Goal: Information Seeking & Learning: Compare options

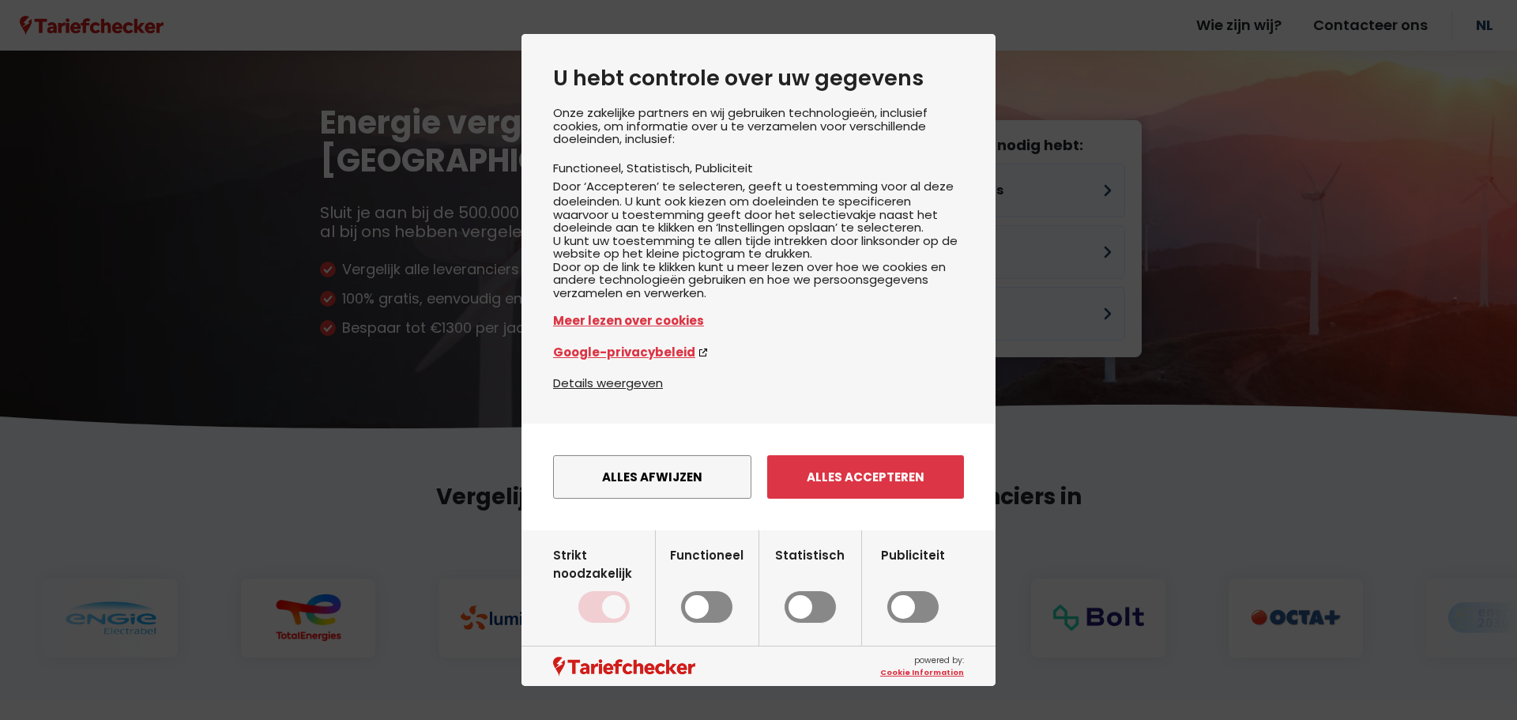
drag, startPoint x: 844, startPoint y: 499, endPoint x: 846, endPoint y: 478, distance: 20.7
click at [842, 499] on button "Alles accepteren" at bounding box center [865, 476] width 197 height 43
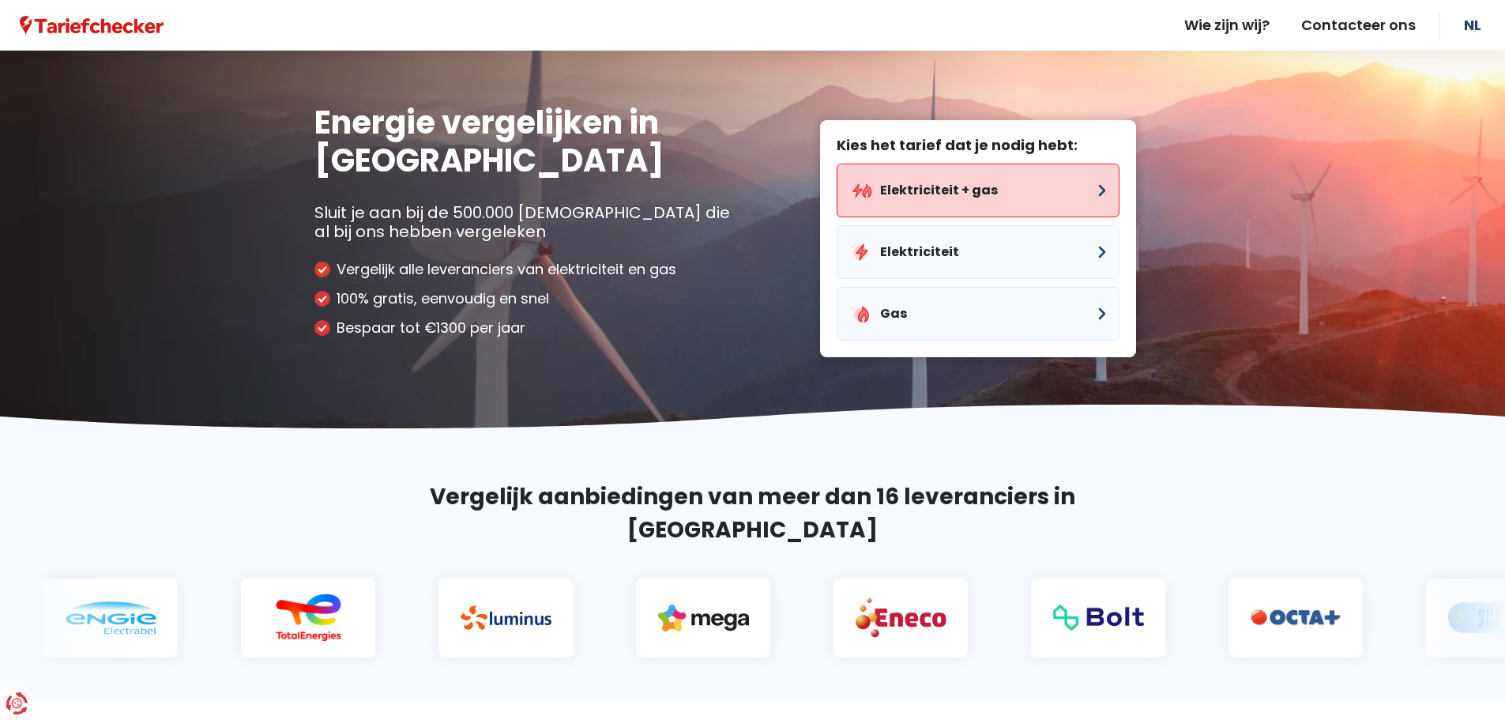
click at [1000, 194] on button "Elektriciteit + gas" at bounding box center [978, 191] width 283 height 54
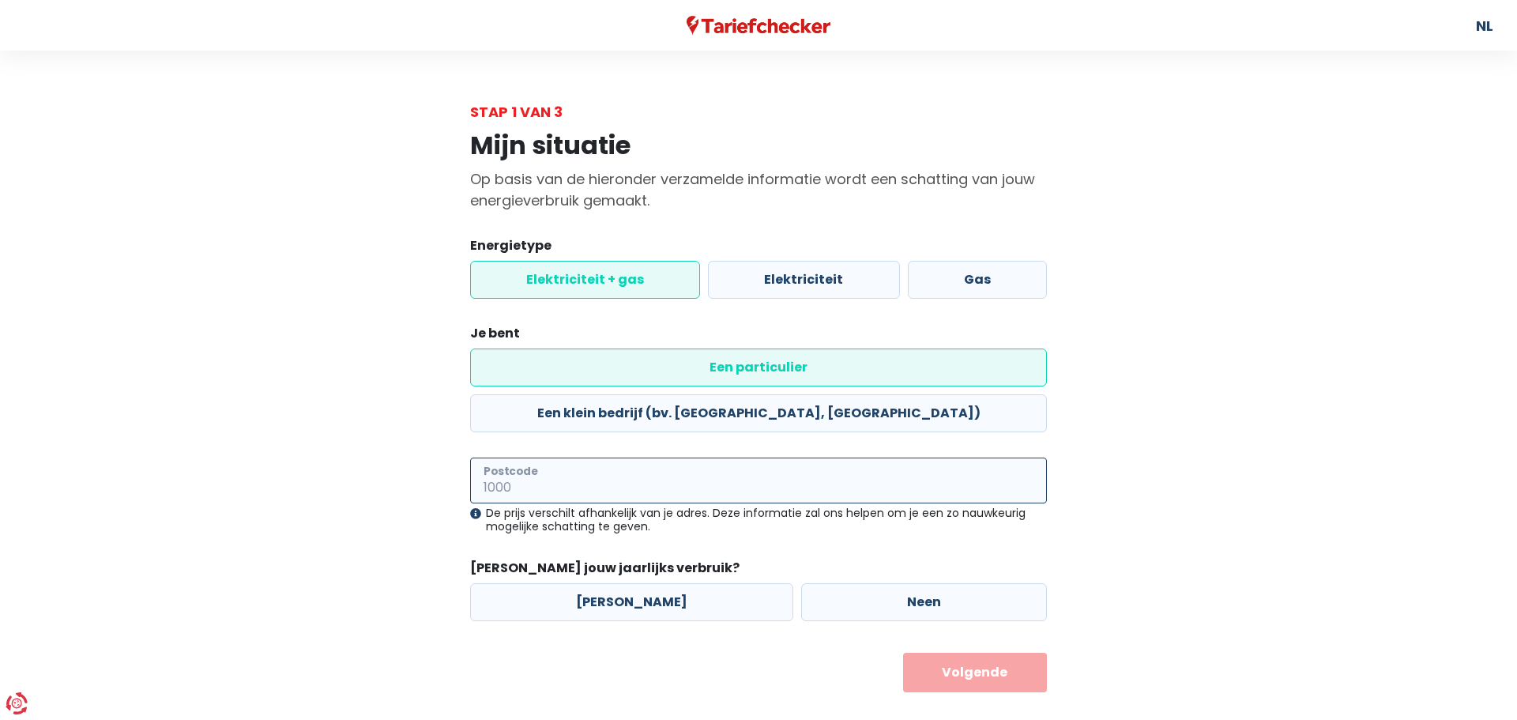
click at [597, 457] on input "Postcode" at bounding box center [758, 480] width 577 height 46
type input "8902"
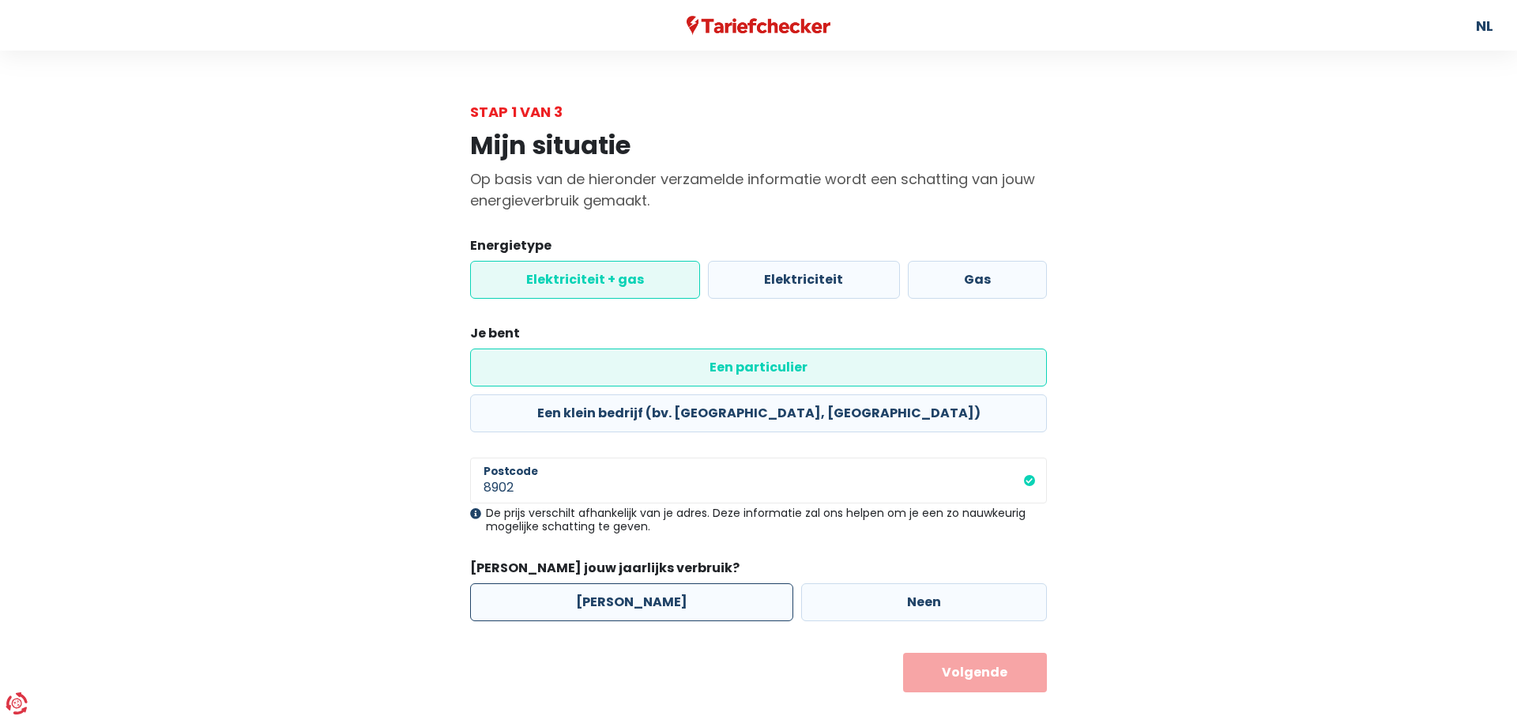
click at [642, 583] on label "[PERSON_NAME]" at bounding box center [631, 602] width 323 height 38
click at [642, 583] on input "[PERSON_NAME]" at bounding box center [631, 602] width 323 height 38
radio input "true"
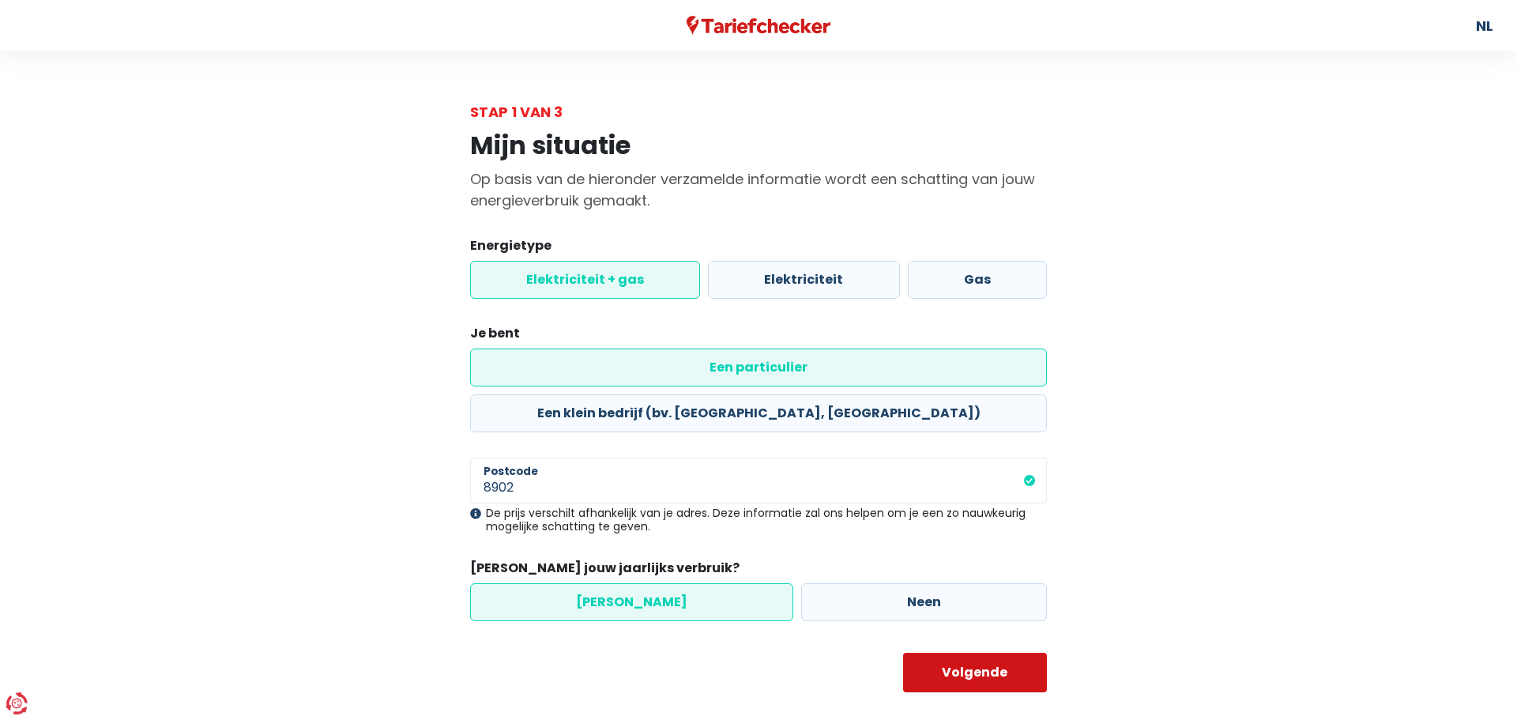
click at [920, 653] on button "Volgende" at bounding box center [975, 673] width 145 height 40
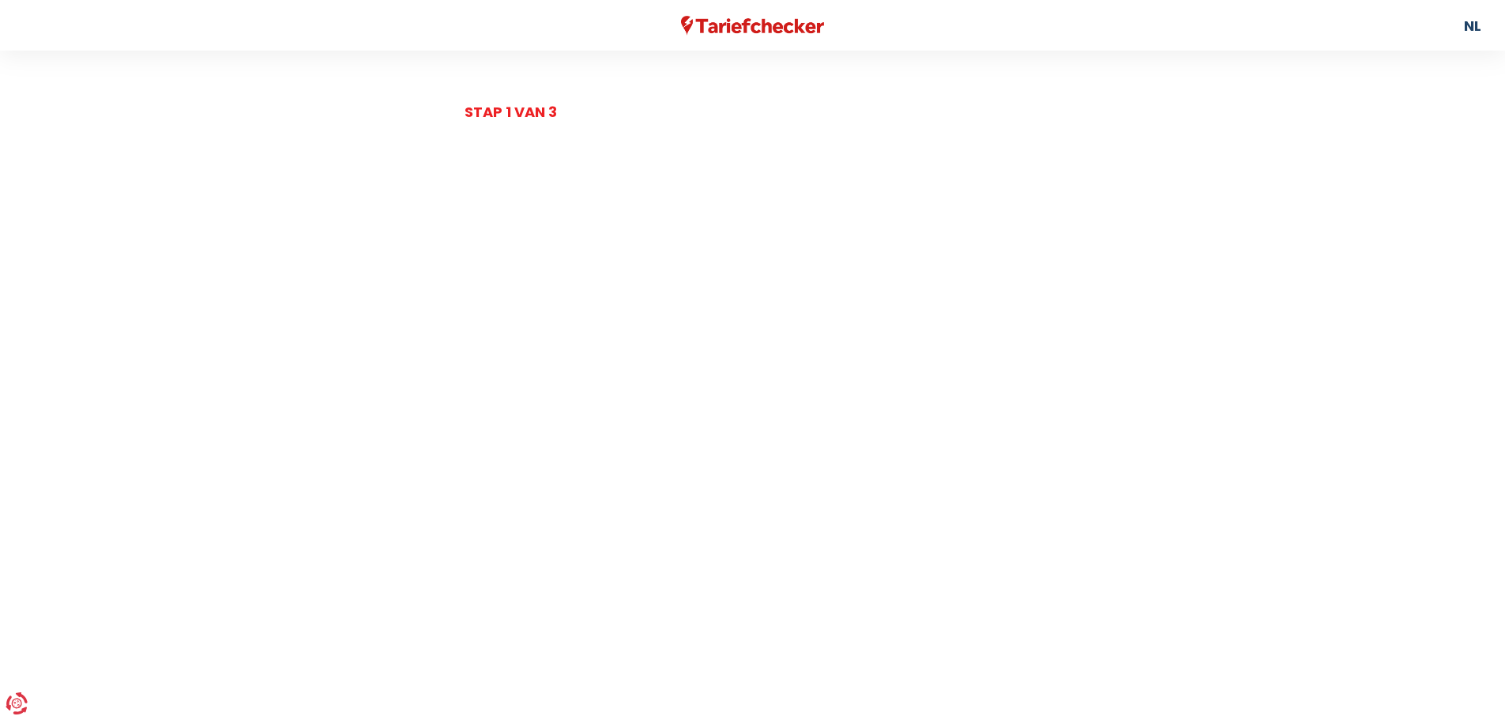
select select
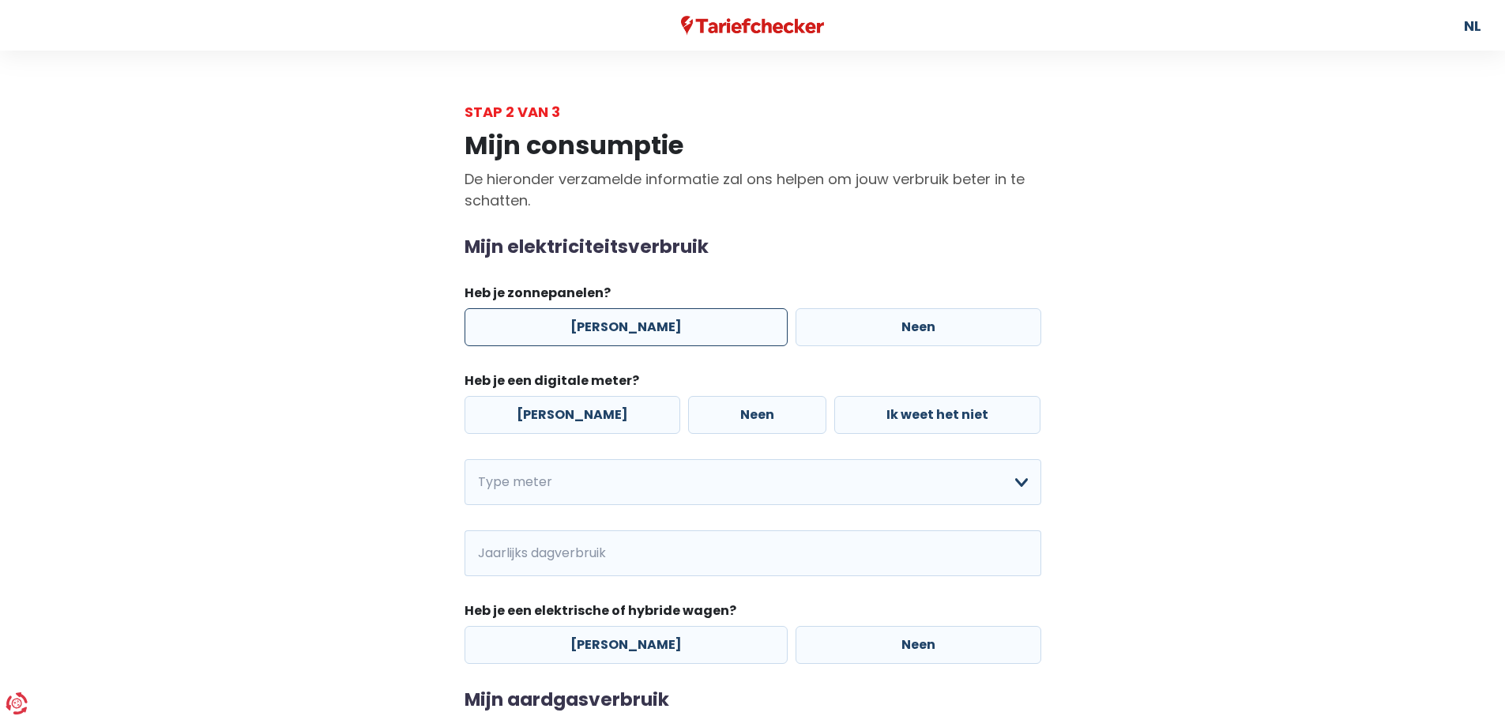
click at [533, 322] on label "[PERSON_NAME]" at bounding box center [626, 327] width 323 height 38
click at [533, 322] on input "[PERSON_NAME]" at bounding box center [626, 327] width 323 height 38
radio input "true"
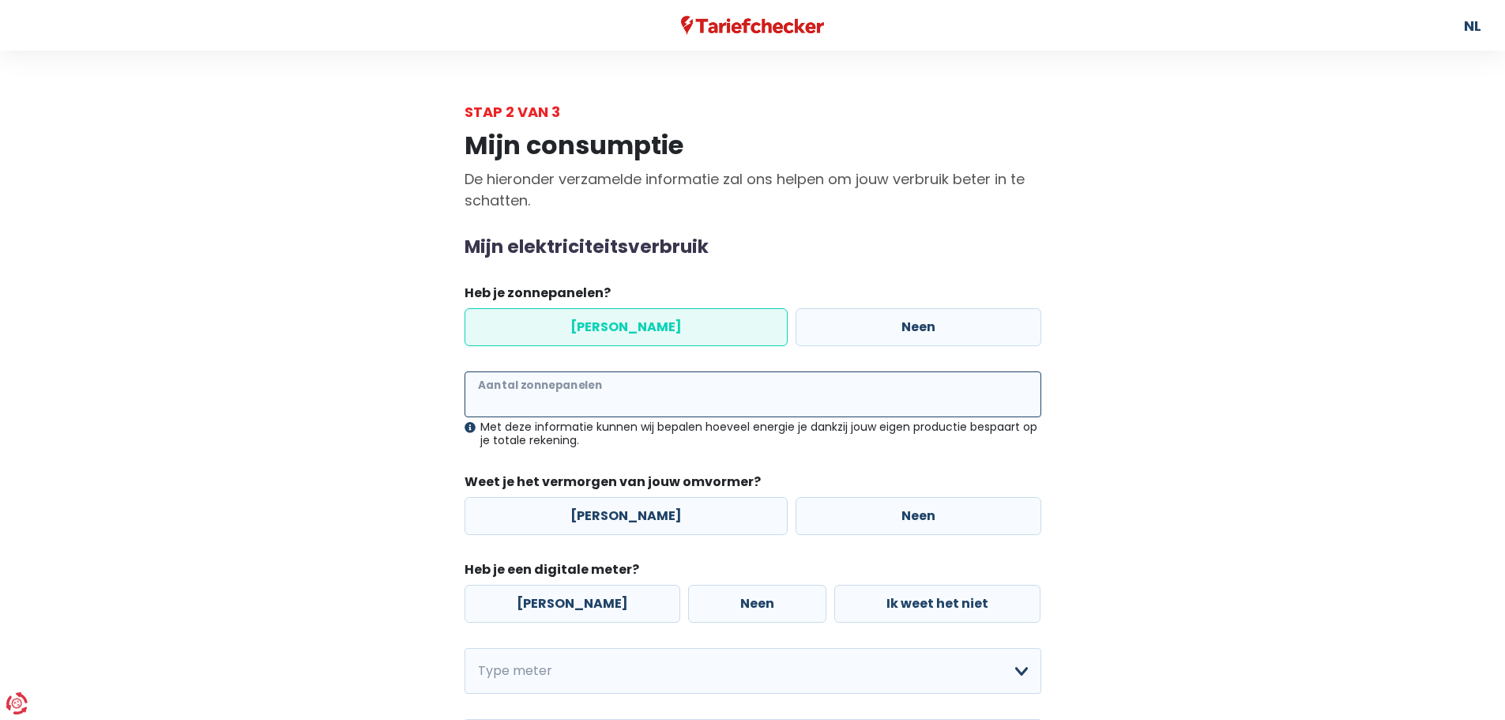
click at [574, 397] on input "Aantal zonnepanelen" at bounding box center [753, 394] width 577 height 46
type input "10"
click at [533, 514] on label "[PERSON_NAME]" at bounding box center [626, 516] width 323 height 38
click at [533, 514] on input "[PERSON_NAME]" at bounding box center [626, 516] width 323 height 38
radio input "true"
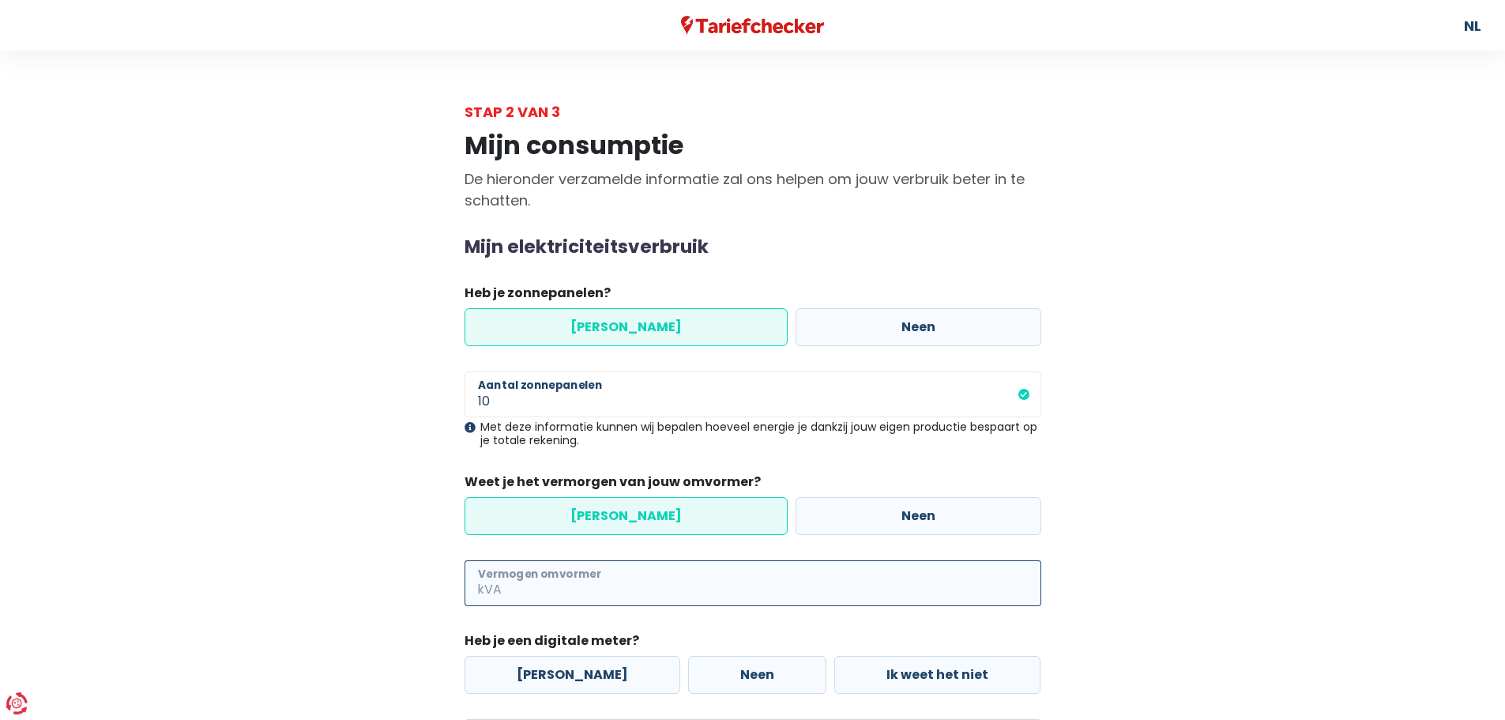
click at [548, 585] on input "Vermogen omvormer" at bounding box center [773, 583] width 536 height 46
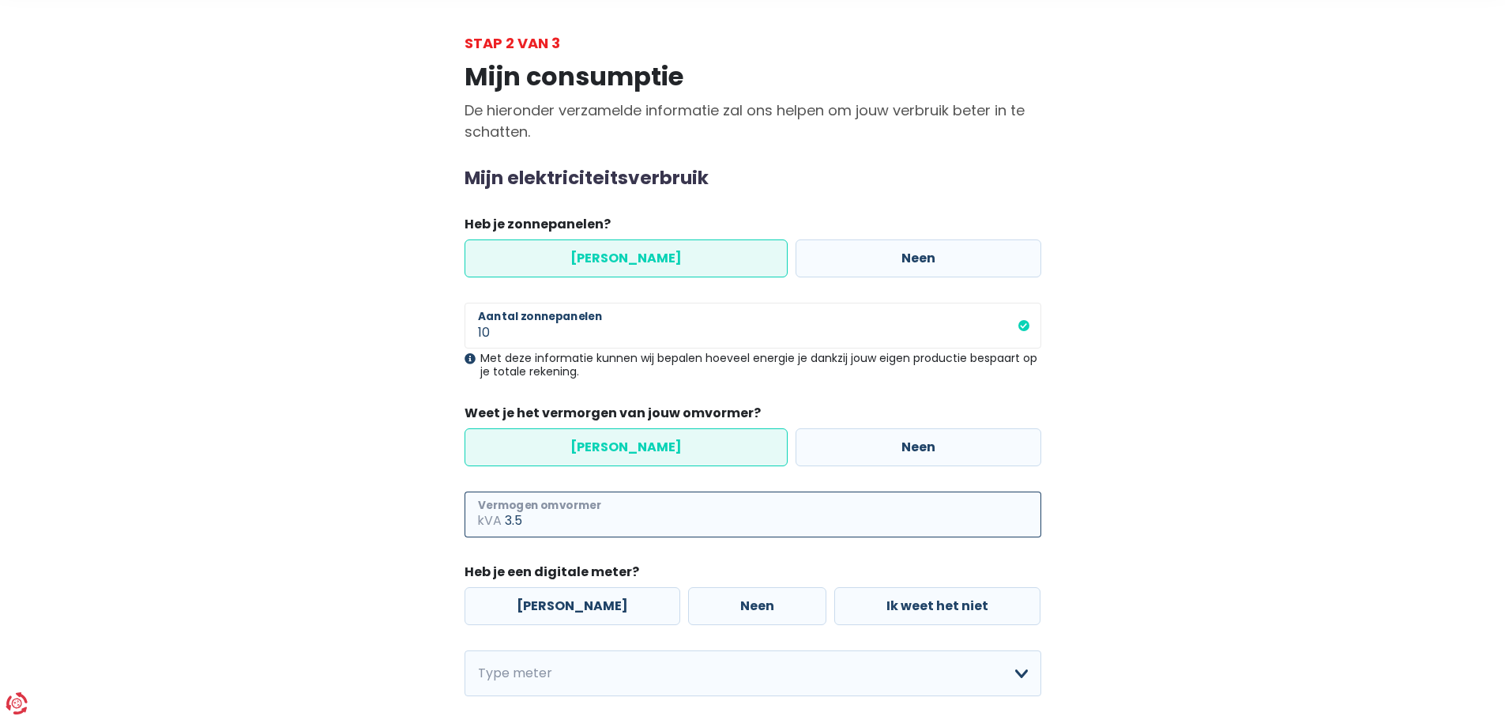
scroll to position [158, 0]
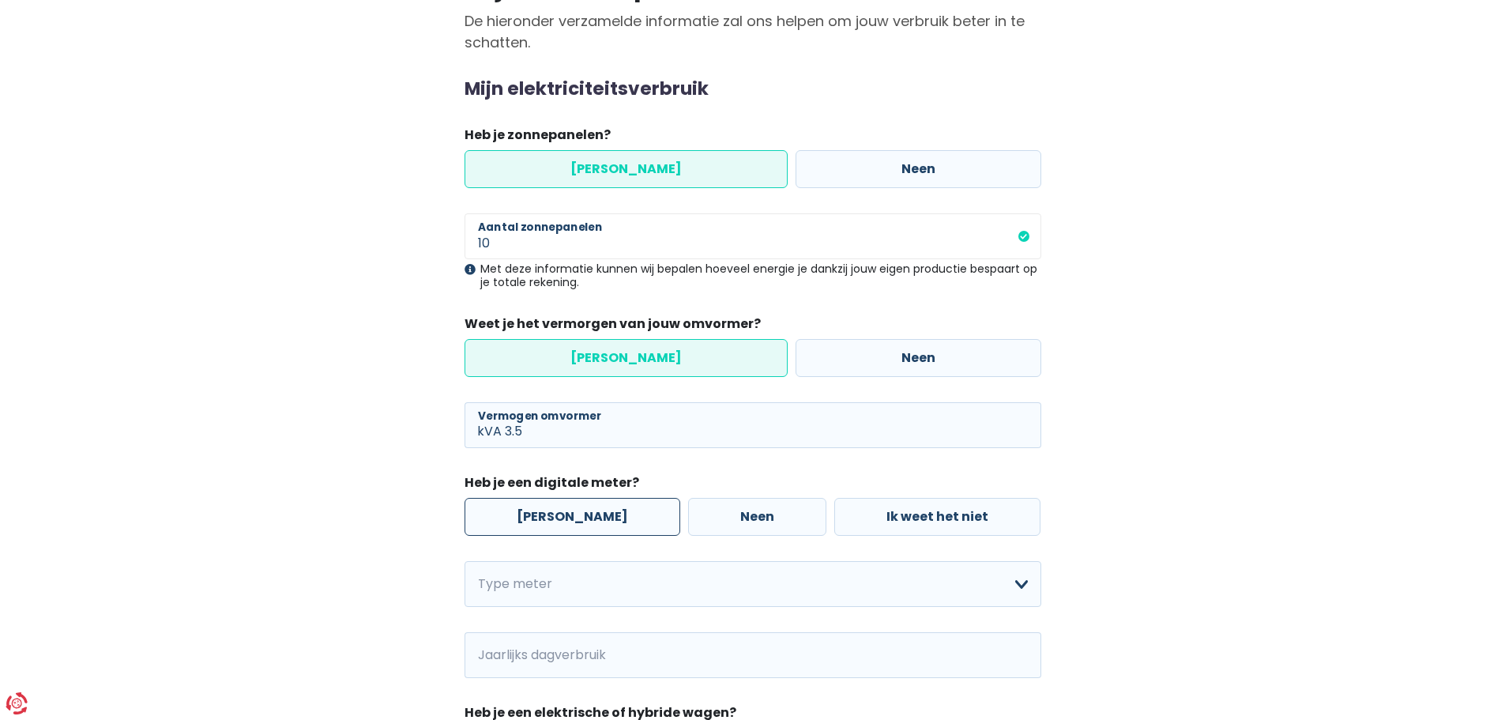
type input "3"
click at [580, 518] on label "[PERSON_NAME]" at bounding box center [573, 517] width 216 height 38
click at [580, 518] on input "[PERSON_NAME]" at bounding box center [573, 517] width 216 height 38
radio input "true"
click at [868, 587] on select "Enkelvoudig Tweevoudig Enkelvoudig + uitsluitend nachttarief Tweevoudig + uitsl…" at bounding box center [753, 584] width 577 height 46
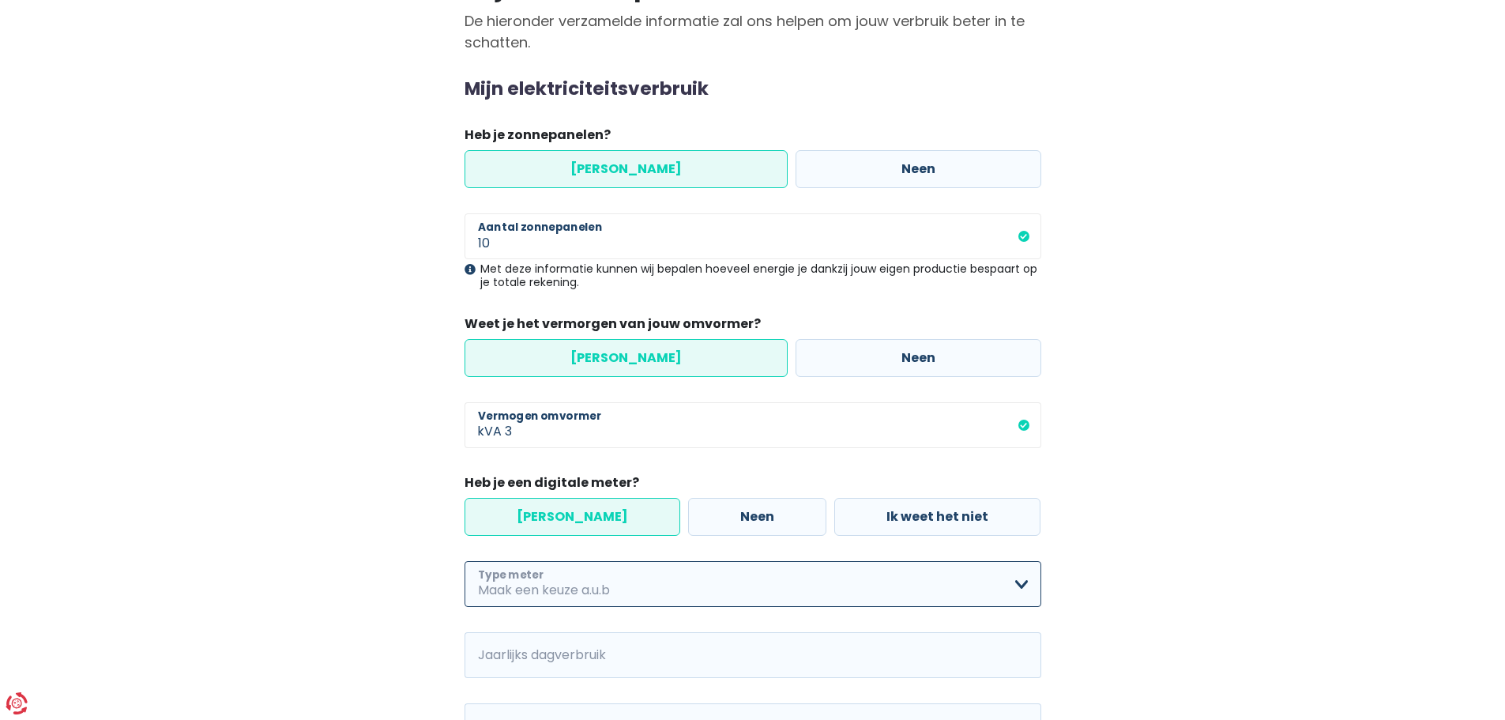
select select "day_night_bi_hourly"
click at [465, 561] on select "Enkelvoudig Tweevoudig Enkelvoudig + uitsluitend nachttarief Tweevoudig + uitsl…" at bounding box center [753, 584] width 577 height 46
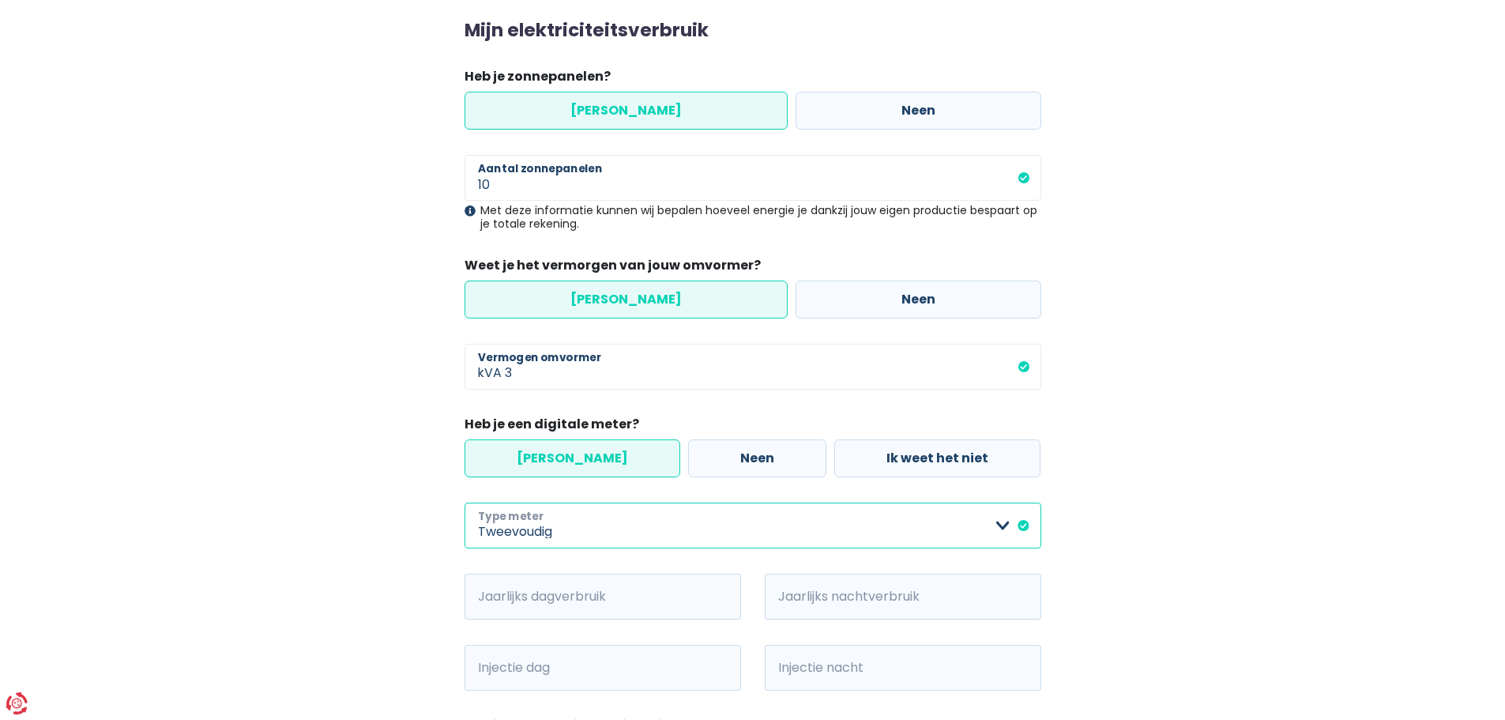
scroll to position [395, 0]
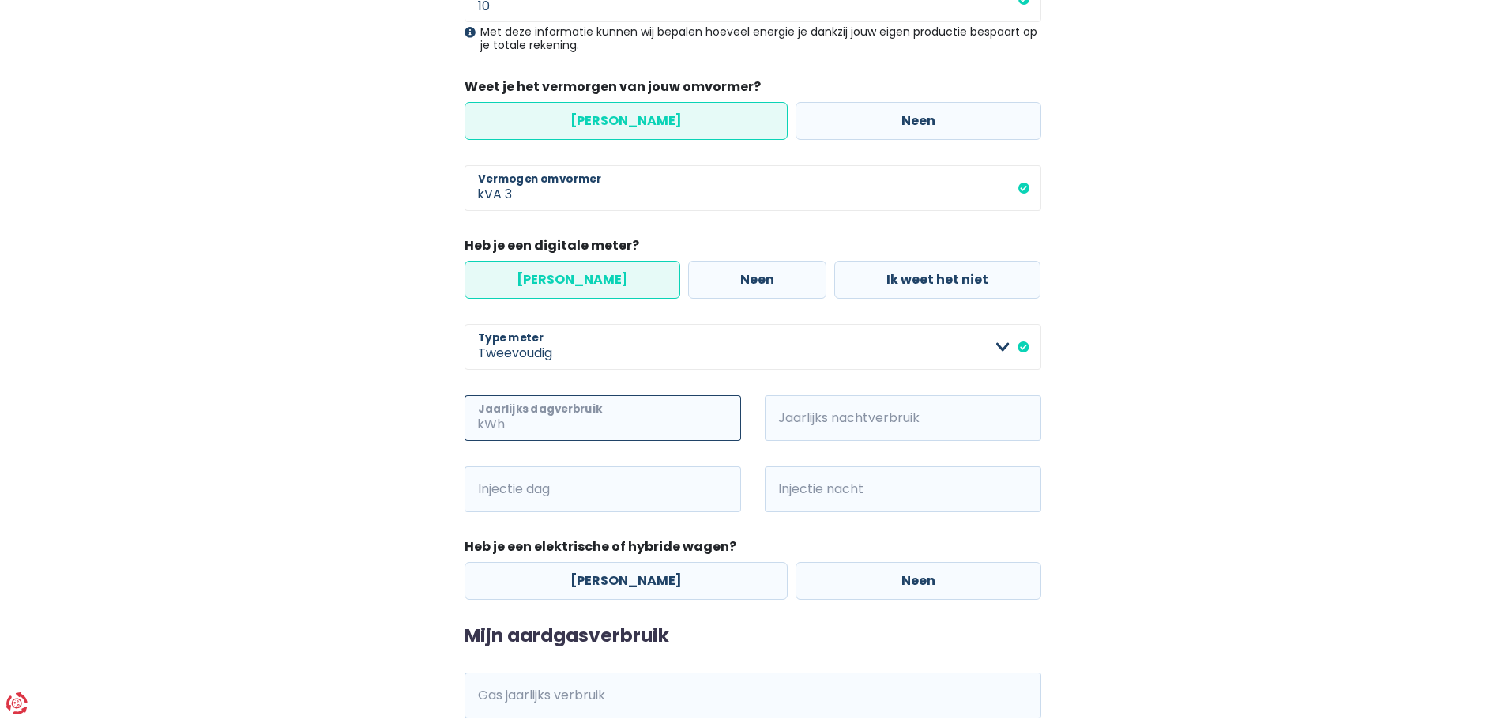
click at [650, 418] on input "Jaarlijks dagverbruik" at bounding box center [624, 418] width 233 height 46
type input "2000"
click at [914, 414] on input "Jaarlijks nachtverbruik" at bounding box center [924, 418] width 233 height 46
type input "2000"
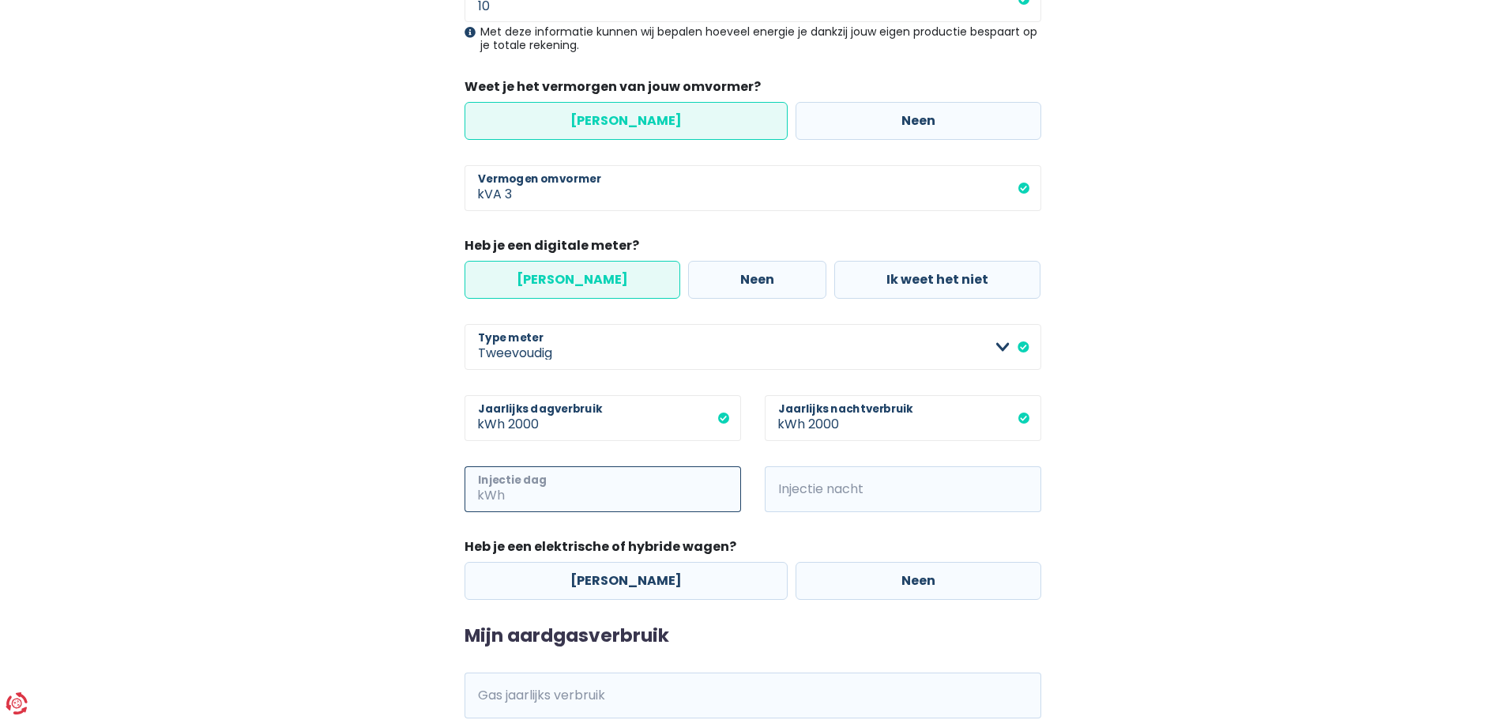
click at [546, 477] on input "Injectie dag" at bounding box center [624, 489] width 233 height 46
type input "1000"
click at [858, 481] on input "Injectie nacht" at bounding box center [924, 489] width 233 height 46
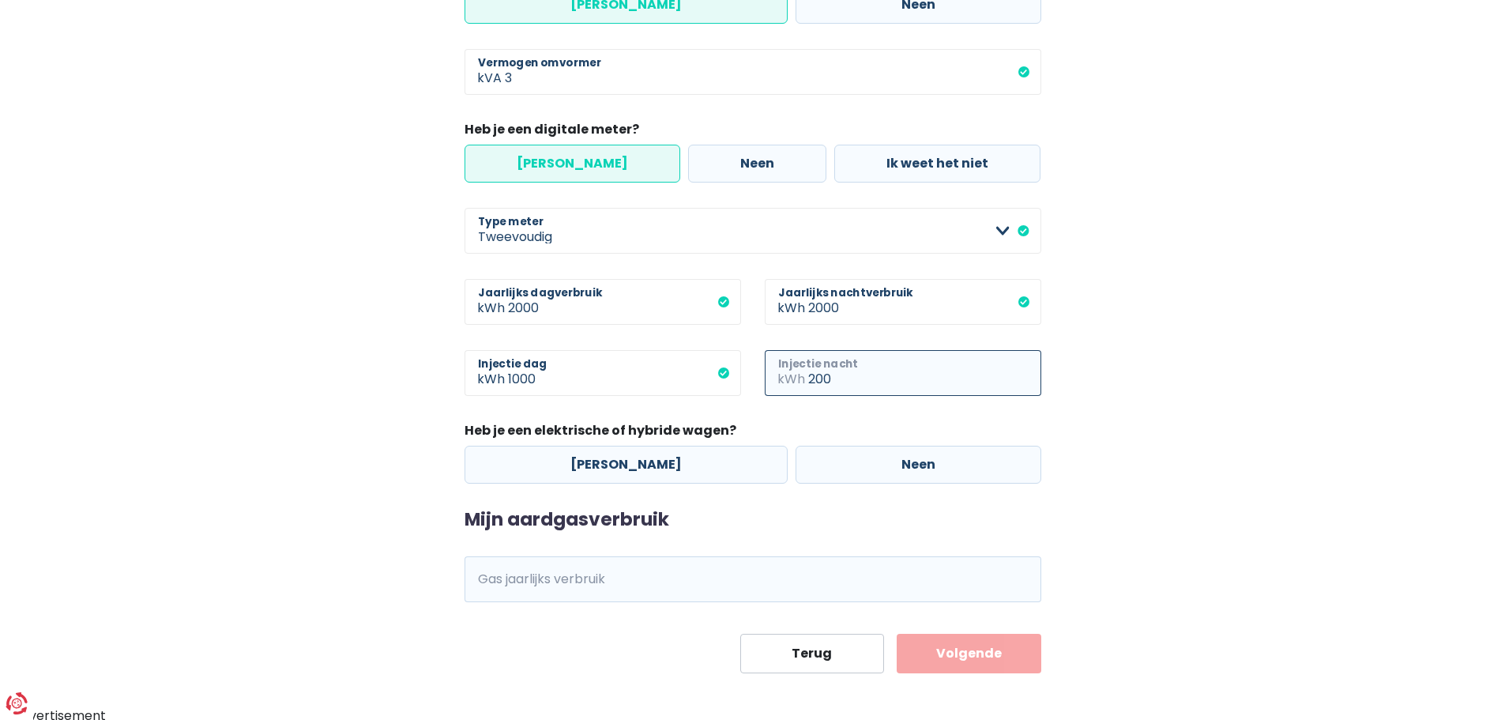
scroll to position [516, 0]
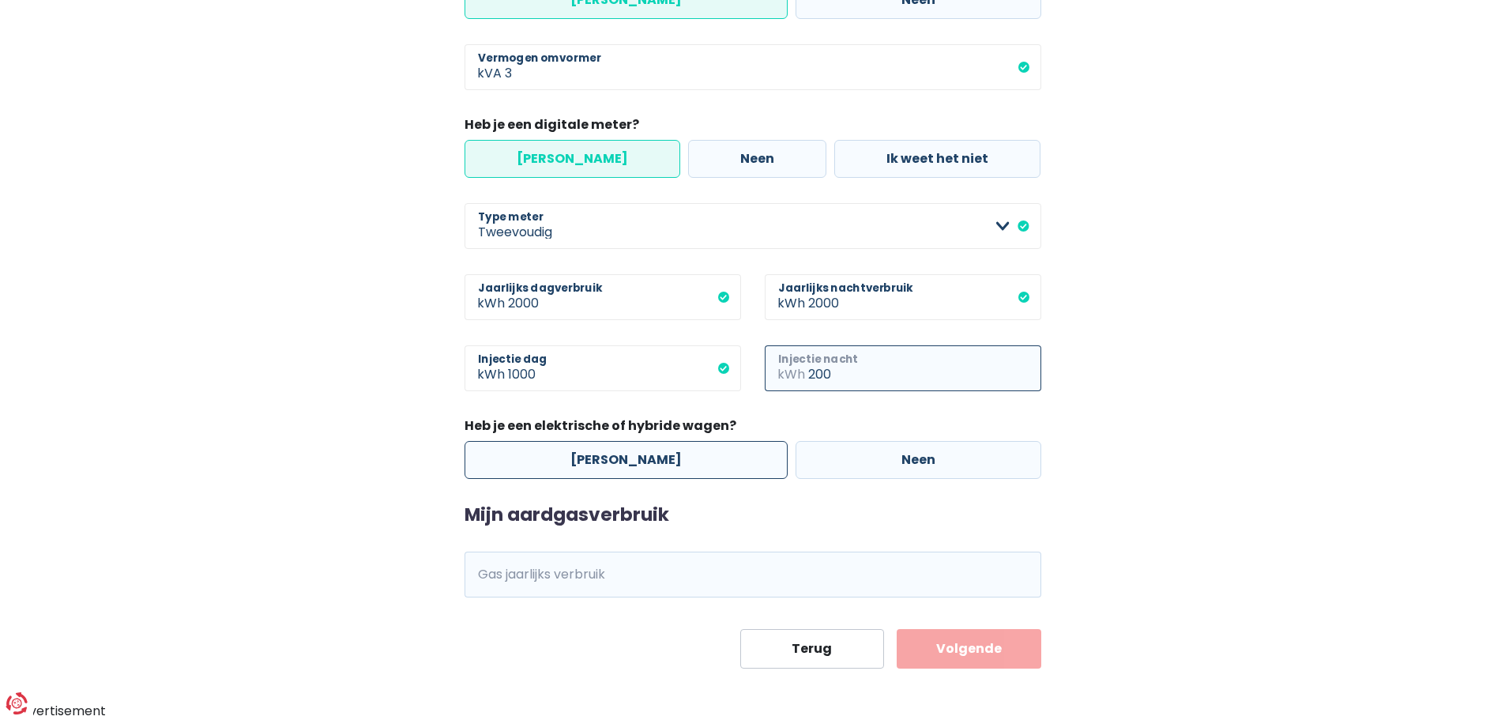
type input "200"
click at [603, 454] on label "[PERSON_NAME]" at bounding box center [626, 460] width 323 height 38
click at [603, 454] on input "[PERSON_NAME]" at bounding box center [626, 460] width 323 height 38
radio input "true"
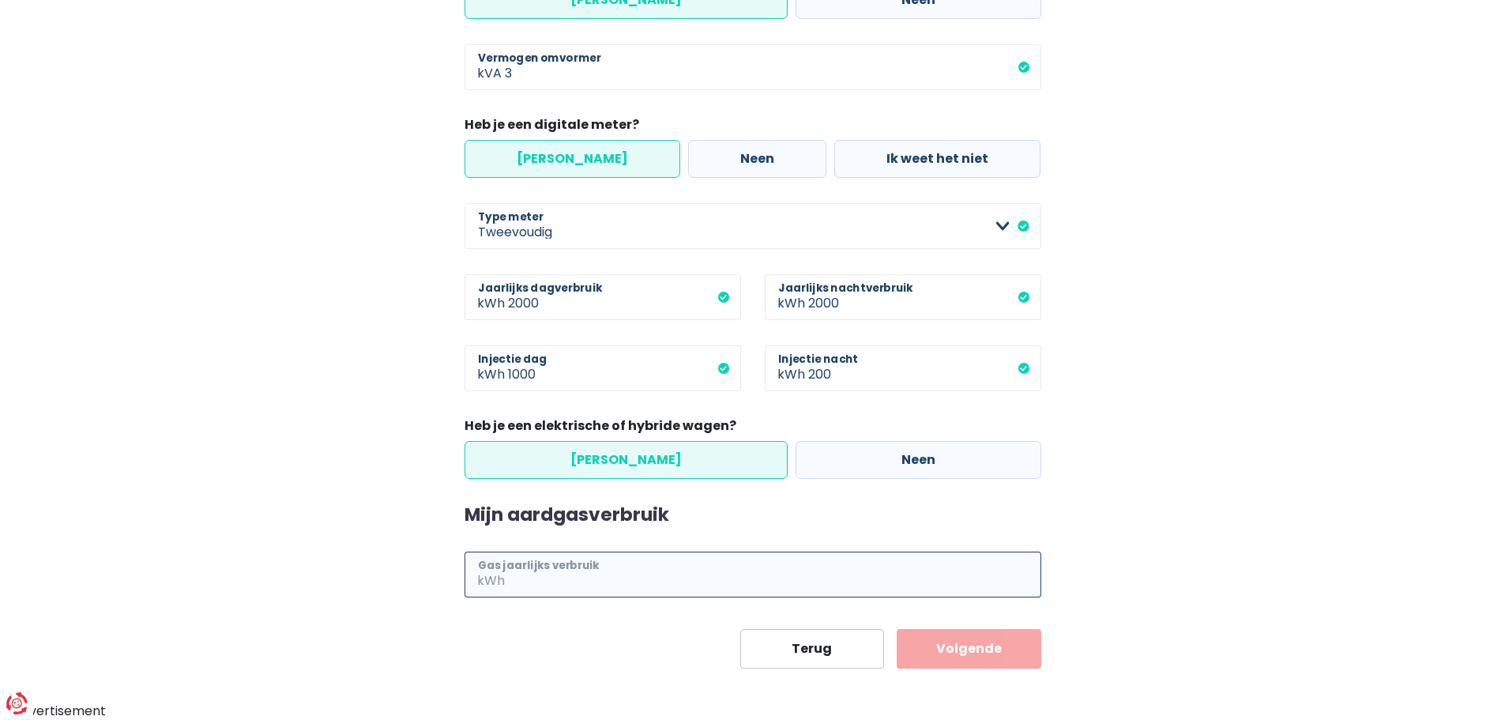
click at [617, 577] on input "Gas jaarlijks verbruik" at bounding box center [774, 574] width 533 height 46
type input "17000"
click at [957, 647] on button "Volgende" at bounding box center [969, 649] width 145 height 40
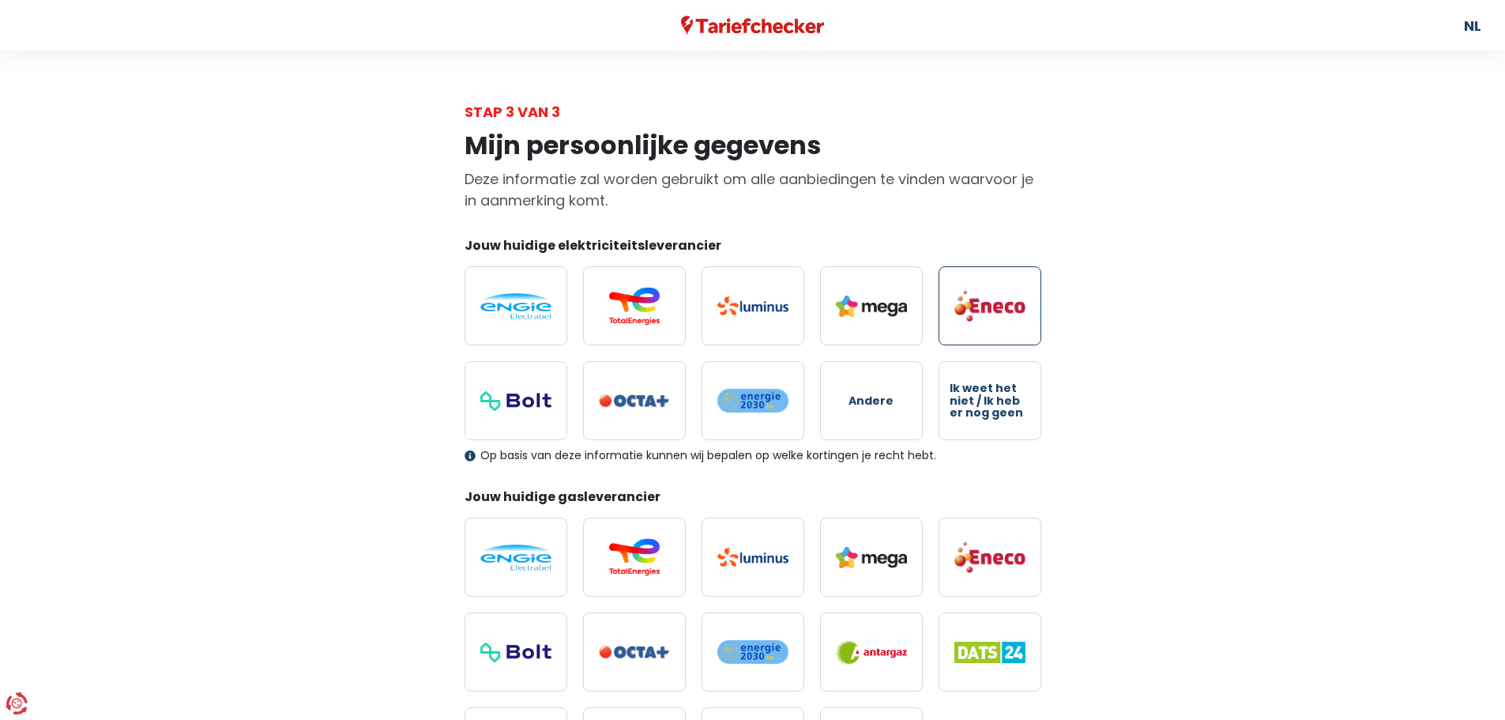
click at [1026, 307] on label at bounding box center [990, 305] width 103 height 79
click at [1026, 307] on input "radio" at bounding box center [990, 305] width 103 height 79
radio input "true"
click at [1006, 548] on img at bounding box center [989, 556] width 71 height 33
click at [1006, 548] on input "radio" at bounding box center [990, 557] width 103 height 79
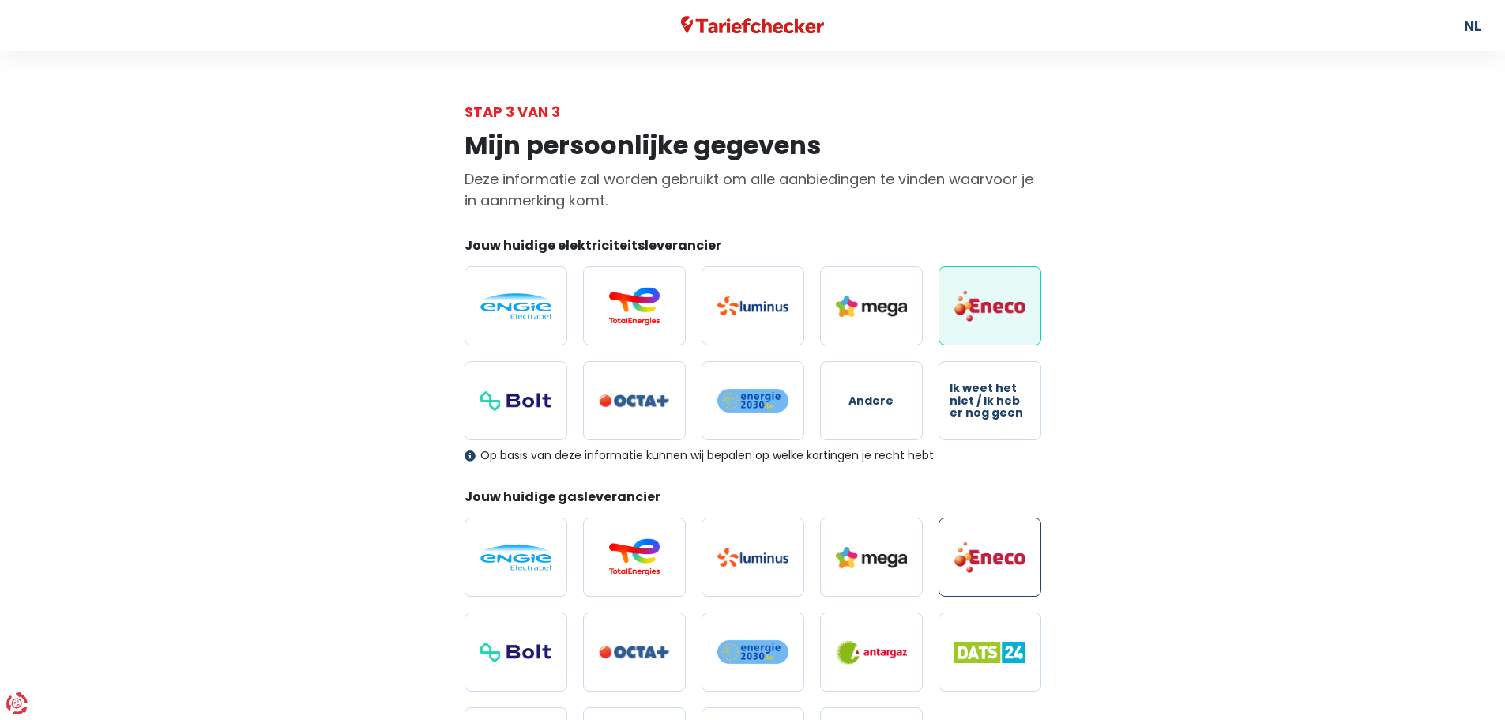
radio input "true"
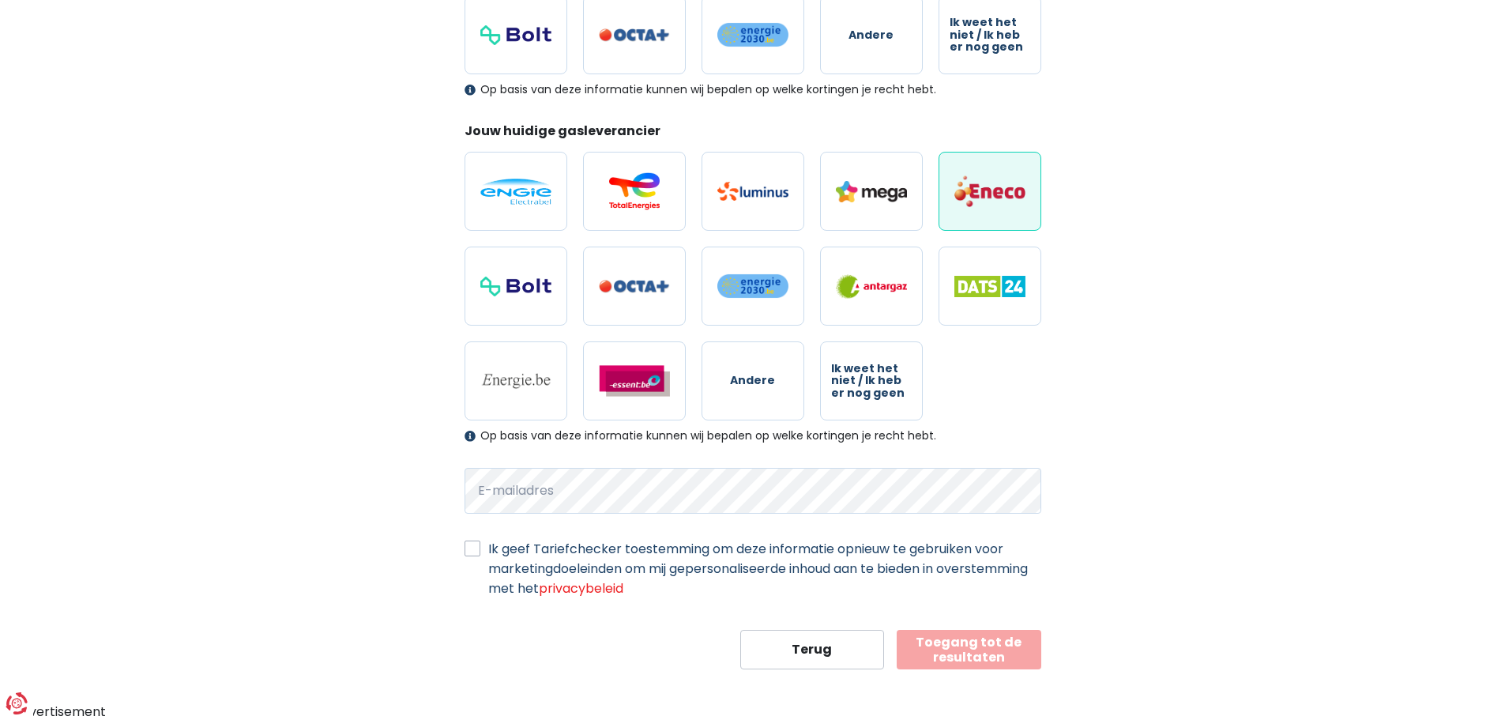
scroll to position [367, 0]
click at [967, 648] on button "Toegang tot de resultaten" at bounding box center [969, 649] width 145 height 40
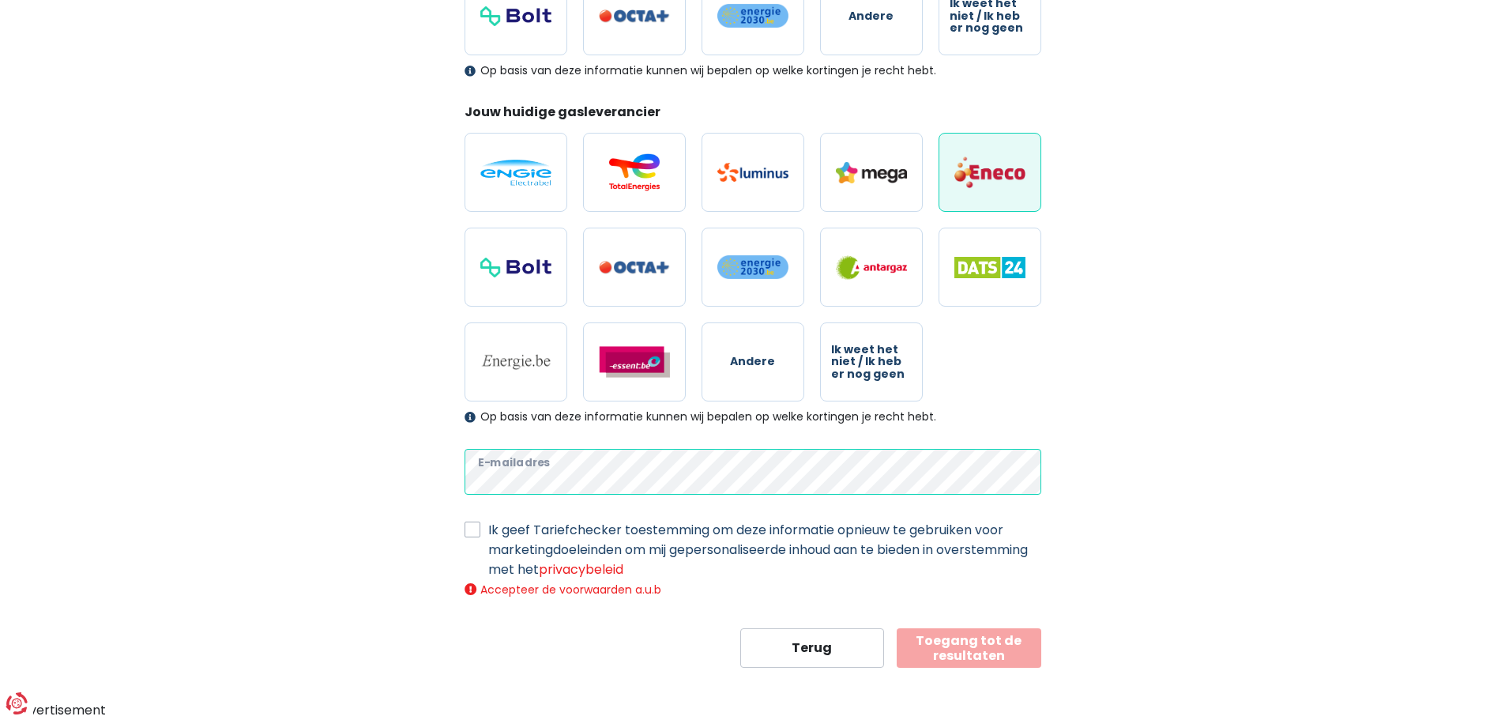
scroll to position [384, 0]
click at [488, 529] on label "Ik geef Tariefchecker toestemming om deze informatie opnieuw te gebruiken voor …" at bounding box center [764, 550] width 553 height 59
click at [467, 529] on input "Ik geef Tariefchecker toestemming om deze informatie opnieuw te gebruiken voor …" at bounding box center [473, 529] width 16 height 16
checkbox input "true"
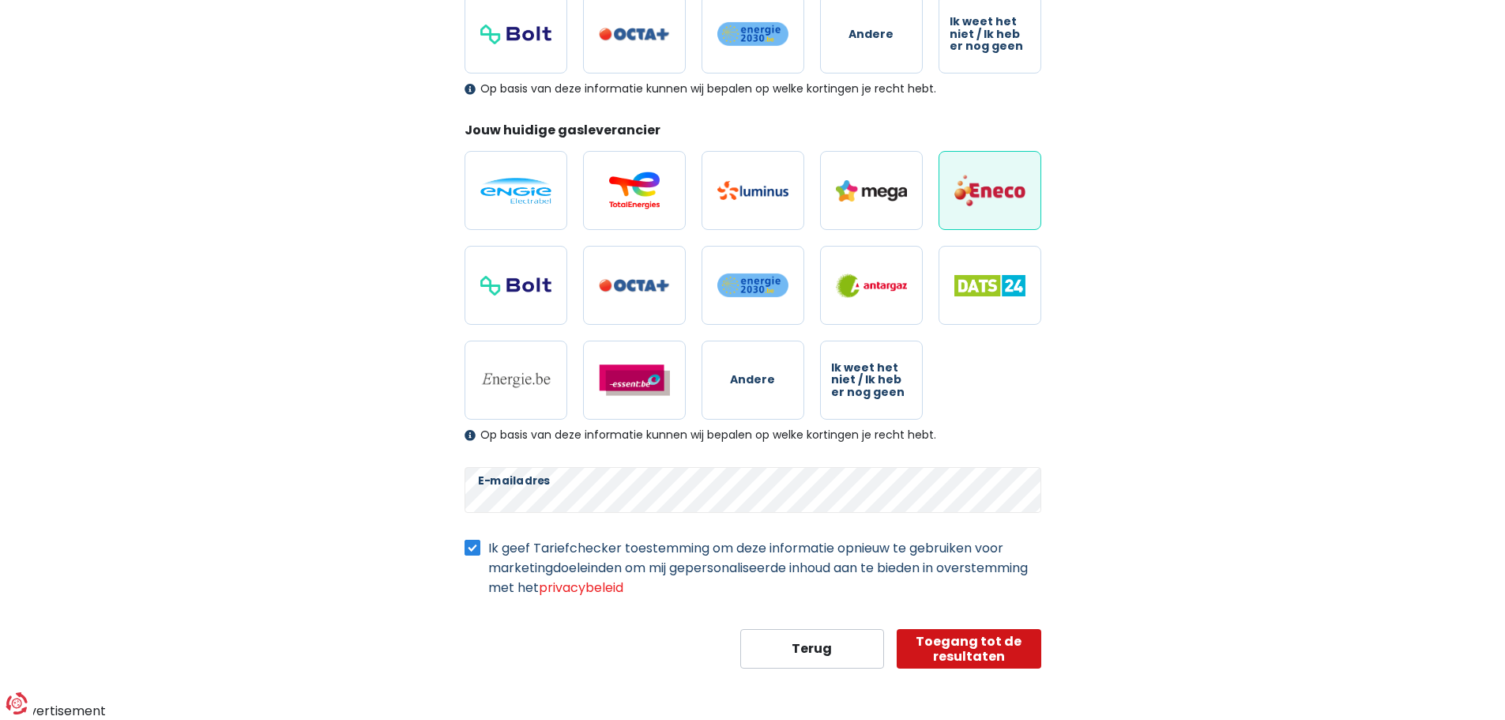
click at [979, 657] on button "Toegang tot de resultaten" at bounding box center [969, 649] width 145 height 40
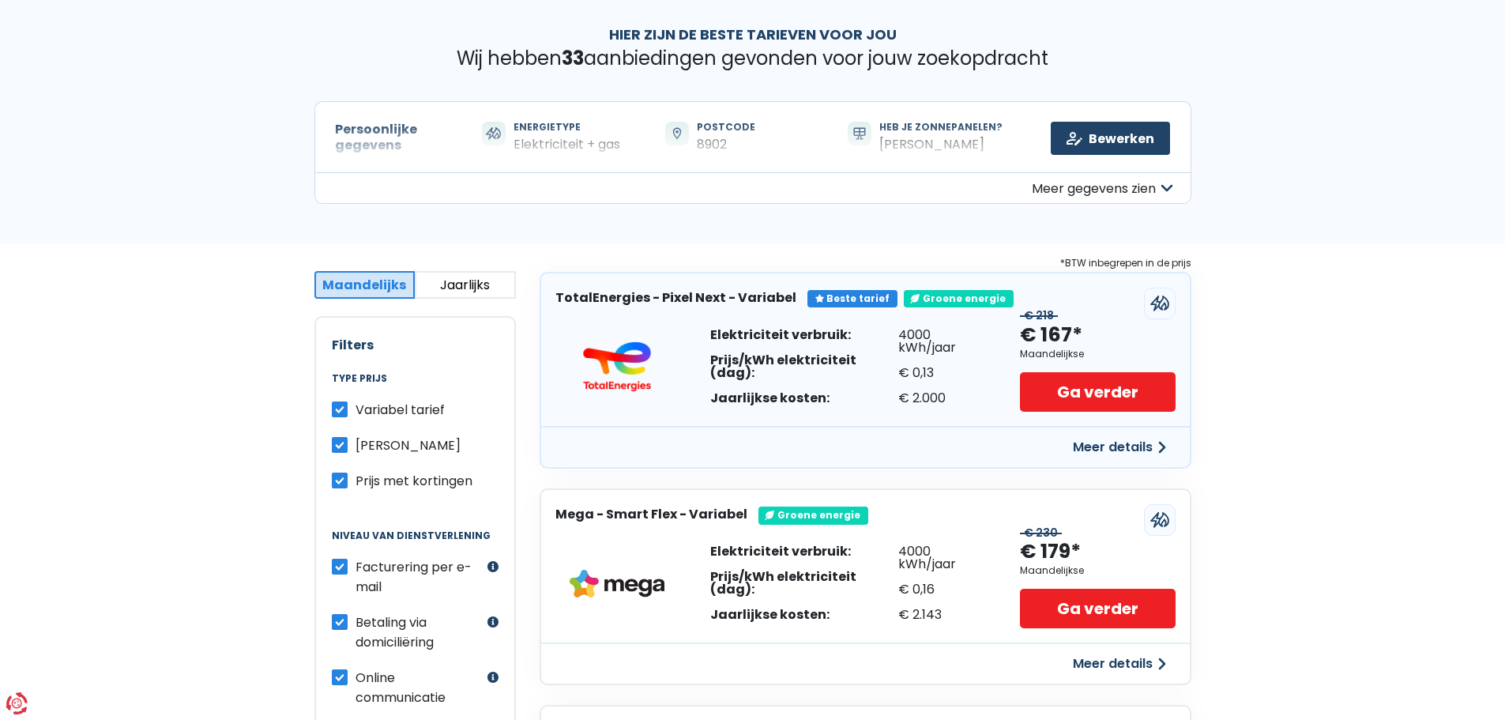
scroll to position [158, 0]
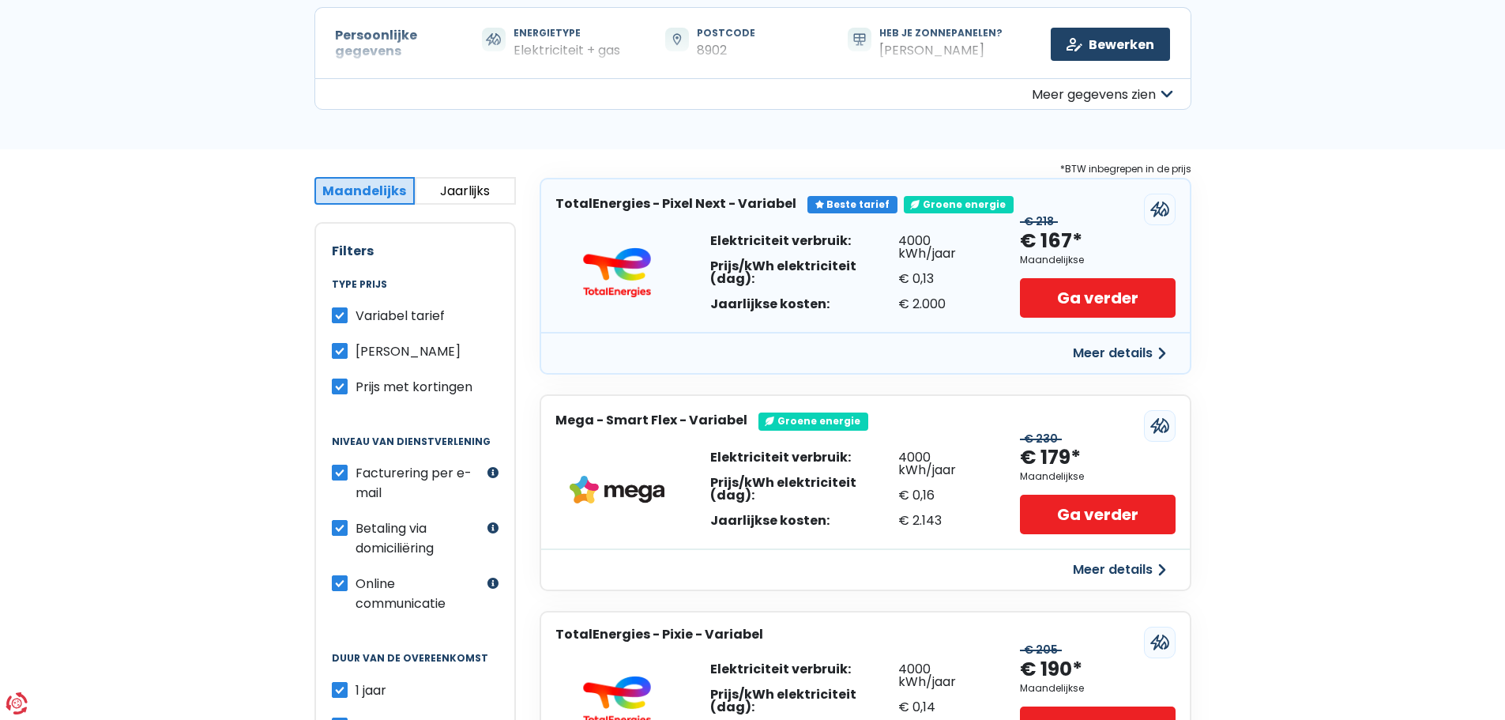
click at [356, 313] on label "Variabel tarief" at bounding box center [400, 316] width 89 height 20
click at [337, 313] on input "Variabel tarief" at bounding box center [340, 314] width 16 height 16
checkbox input "false"
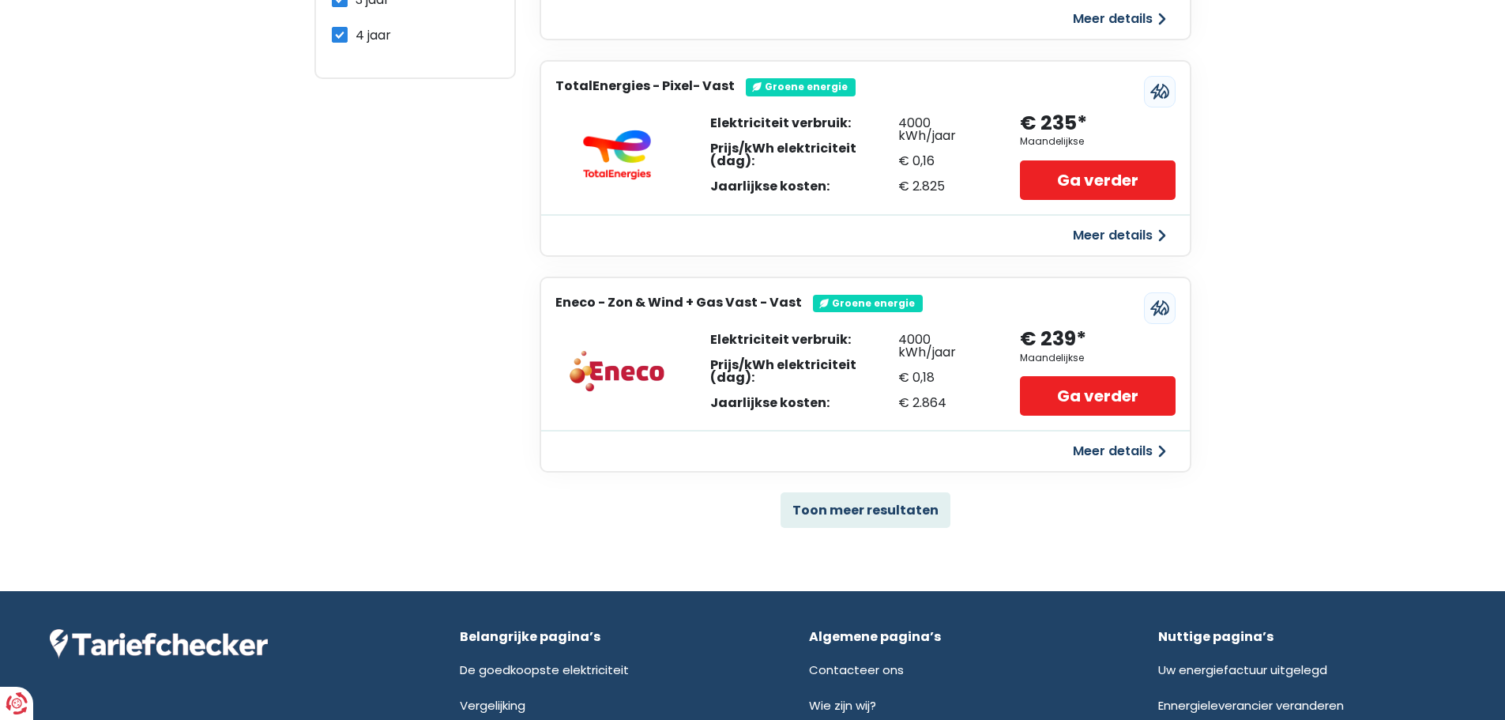
scroll to position [948, 0]
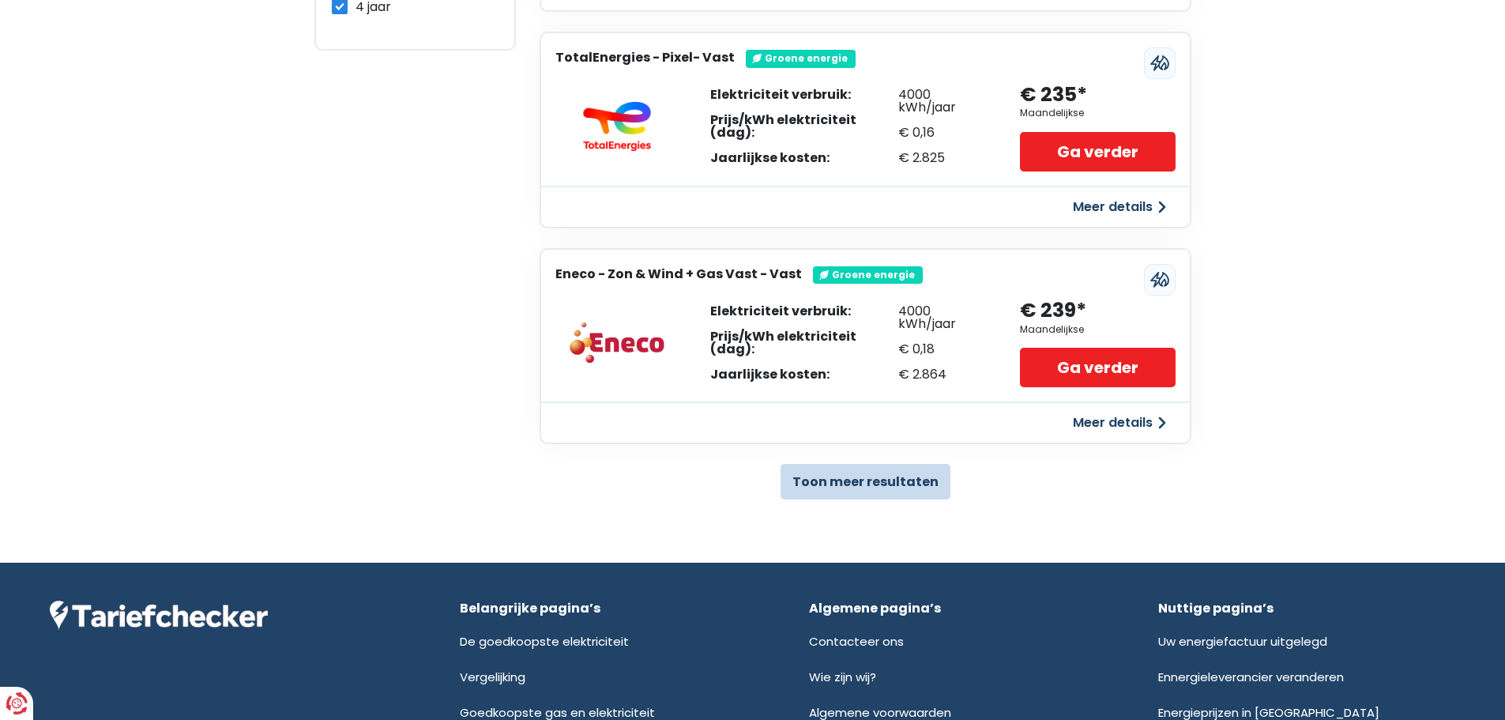
click at [900, 484] on button "Toon meer resultaten" at bounding box center [866, 482] width 170 height 36
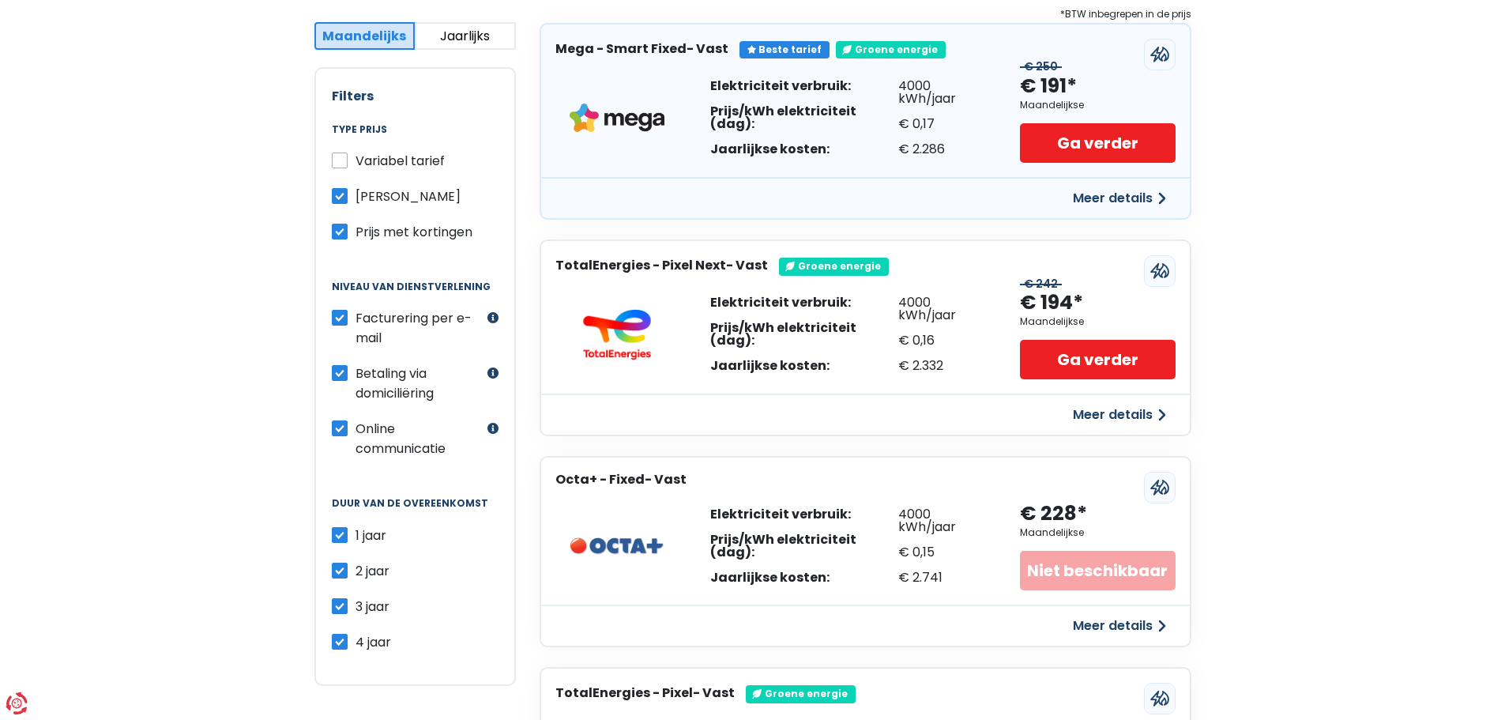
scroll to position [316, 0]
